Goal: Complete application form

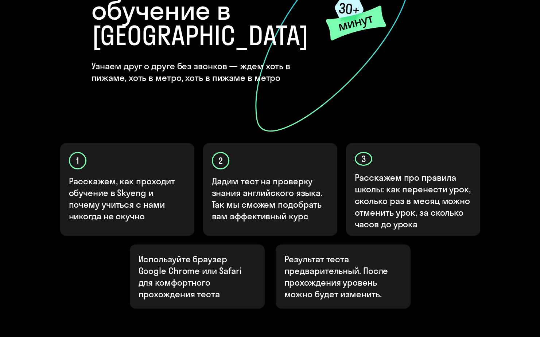
scroll to position [146, 0]
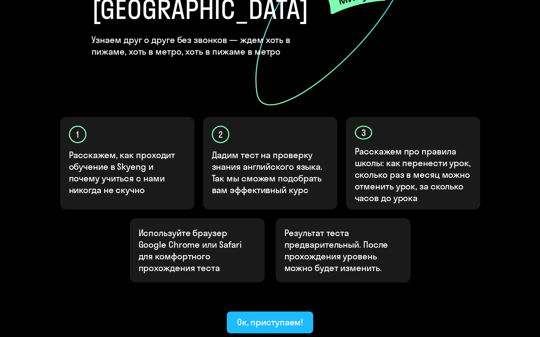
click at [284, 316] on div "Ок, приступаем!" at bounding box center [270, 322] width 66 height 12
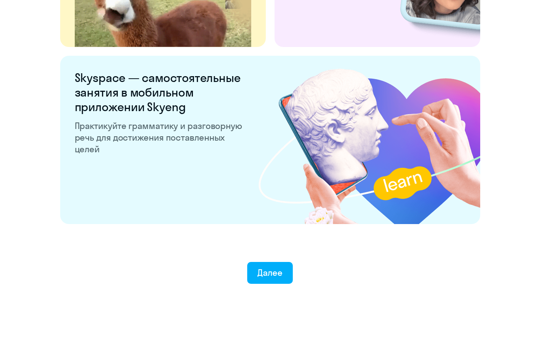
scroll to position [1353, 0]
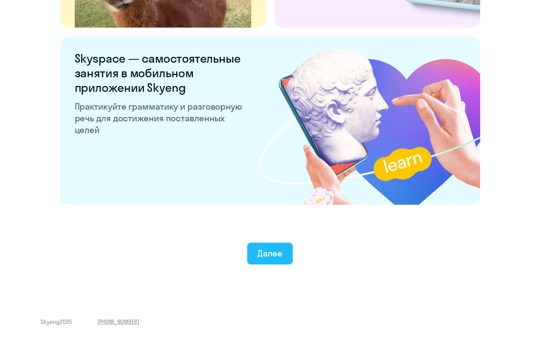
click at [273, 252] on div "Далее" at bounding box center [269, 254] width 25 height 12
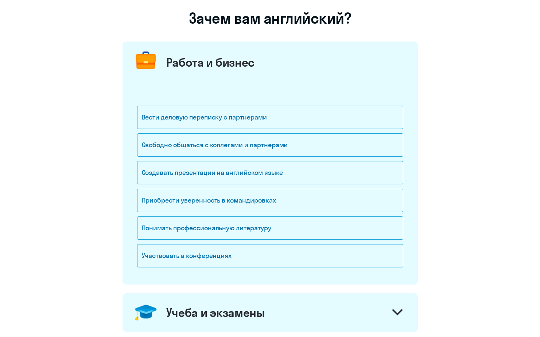
scroll to position [73, 0]
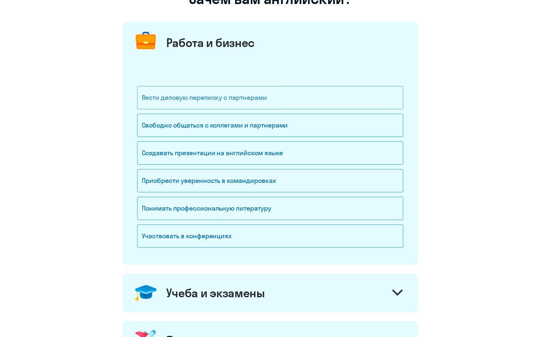
click at [292, 103] on div "Вести деловую переписку с партнерами" at bounding box center [270, 97] width 266 height 23
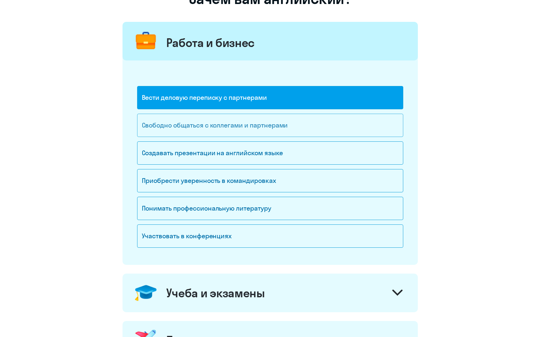
click at [291, 124] on div "Свободно общаться с коллегами и партнерами" at bounding box center [270, 125] width 266 height 23
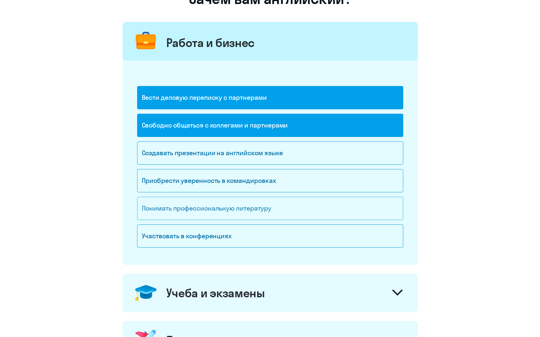
click at [266, 210] on div "Понимать профессиональную литературу" at bounding box center [270, 208] width 266 height 23
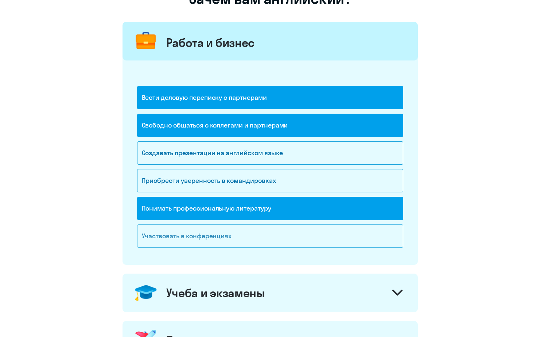
click at [266, 233] on div "Участвовать в конференциях" at bounding box center [270, 236] width 266 height 23
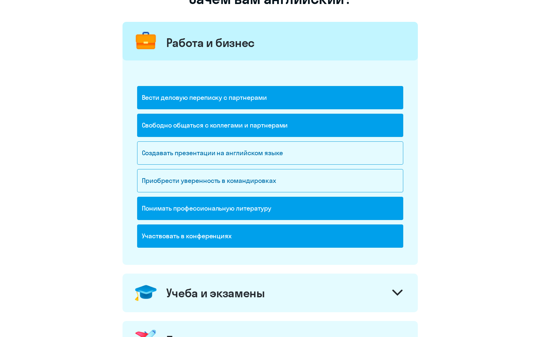
click at [268, 213] on div "Понимать профессиональную литературу" at bounding box center [270, 208] width 266 height 23
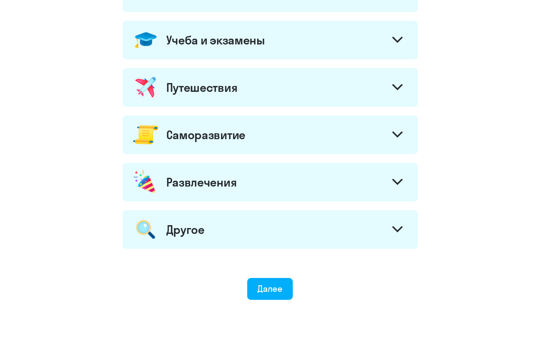
scroll to position [358, 0]
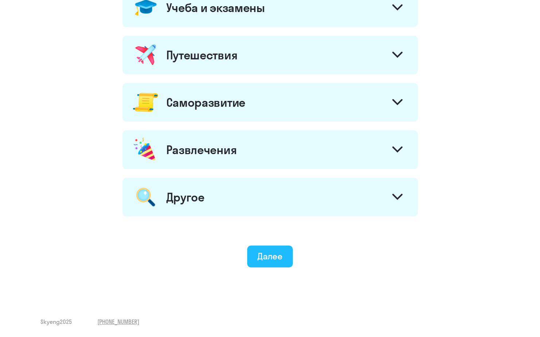
click at [273, 254] on div "Далее" at bounding box center [269, 256] width 25 height 12
